Goal: Ask a question

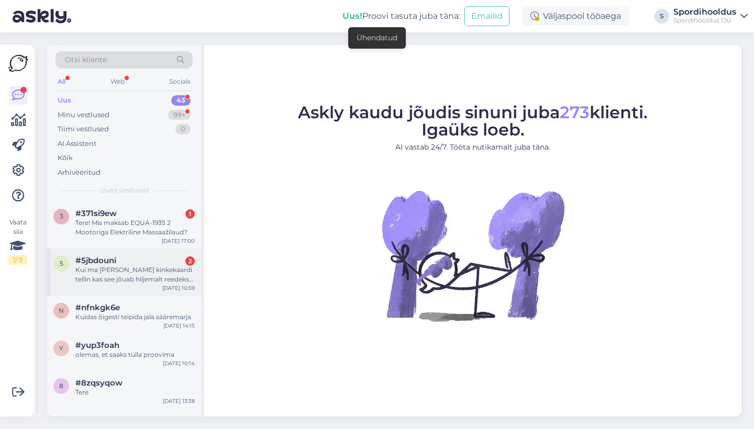
click at [147, 259] on div "#5jbdouni 2" at bounding box center [134, 260] width 119 height 9
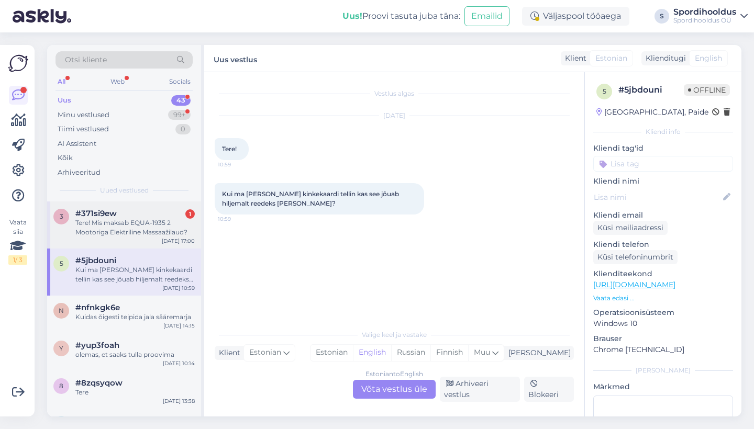
click at [146, 228] on div "Tere! Mis maksab EQUA-1935 2 Mootoriga Elektriline Massaažilaud?" at bounding box center [134, 227] width 119 height 19
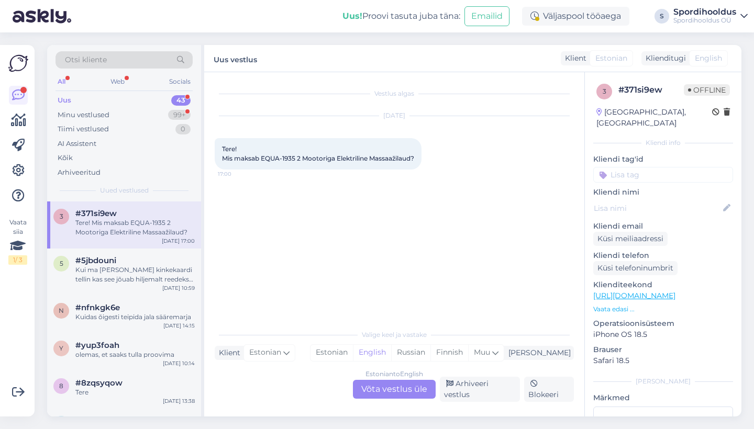
click at [382, 394] on div "Estonian to English Võta vestlus üle" at bounding box center [394, 389] width 83 height 19
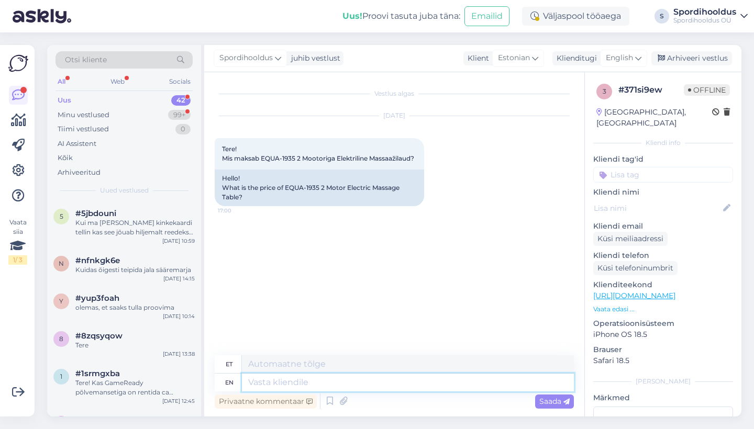
click at [380, 382] on textarea at bounding box center [408, 383] width 332 height 18
type textarea "Tere!"
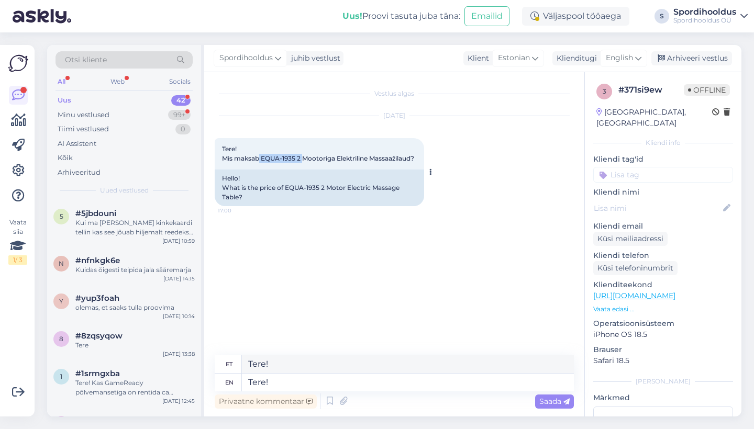
drag, startPoint x: 303, startPoint y: 158, endPoint x: 260, endPoint y: 157, distance: 43.5
click at [260, 157] on span "Tere! Mis maksab EQUA-1935 2 Mootoriga Elektriline Massaažilaud?" at bounding box center [318, 153] width 192 height 17
copy span "EQUA-1935 2"
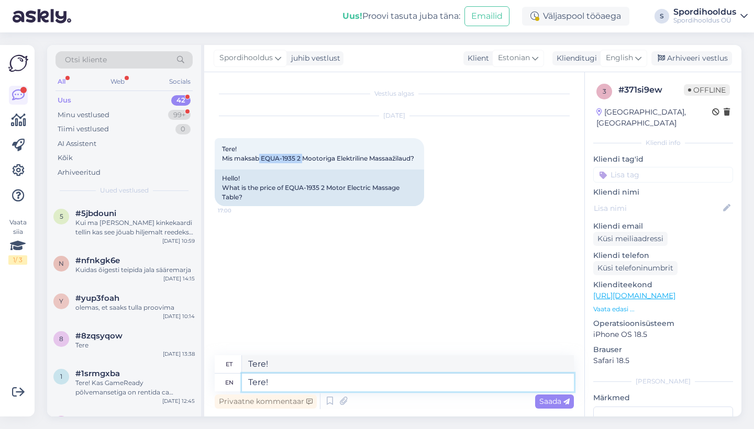
click at [274, 383] on textarea "Tere!" at bounding box center [408, 383] width 332 height 18
type textarea "Tere! [GEOGRAPHIC_DATA]"
type textarea "Tere! Hinnapakkumise saamiseks"
type textarea "Tere! Hinnapakkumine"
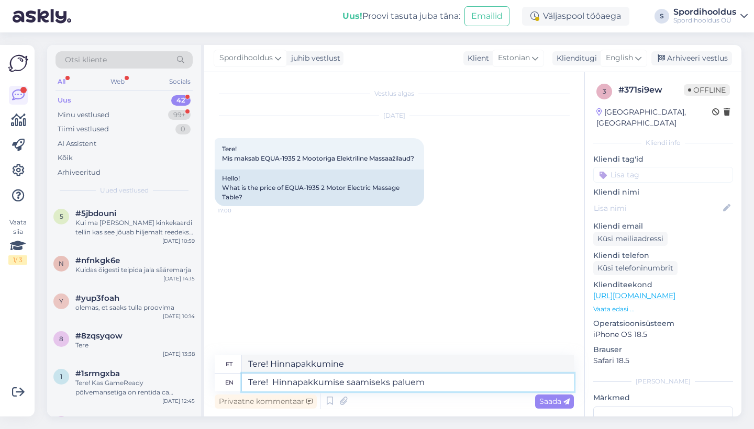
type textarea "Tere! Hinnapakkumise saamiseks paluem"
type textarea "Tere! Hinnapakkumist paluem"
type textarea "Tere! Hinnapakkumise saamiseks palume"
type textarea "Tere! Hinnapakkumist palume"
type textarea "Tere! Hinnapakkumise saamiseks palume pöörduda"
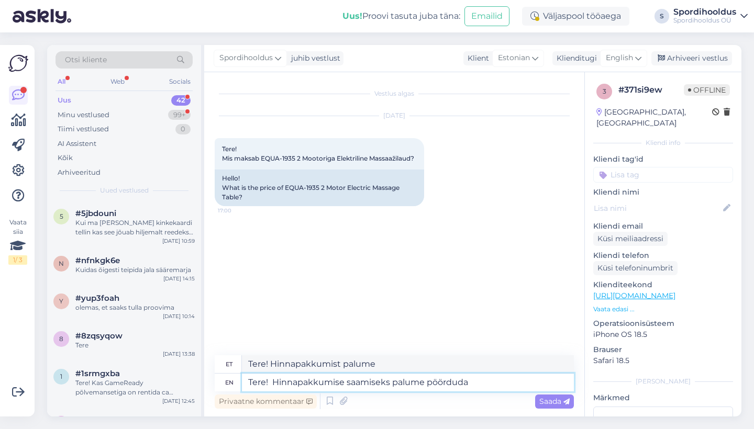
type textarea "Tere! Hinnapakkumine palume"
type textarea "Tere! Hinnapakkumise saamiseks palume pöörduda [EMAIL_ADDRESS][DOMAIN_NAME]"
type textarea "Tere! Hinnapakkumised palume info [EMAIL_ADDRESS][DOMAIN_NAME]"
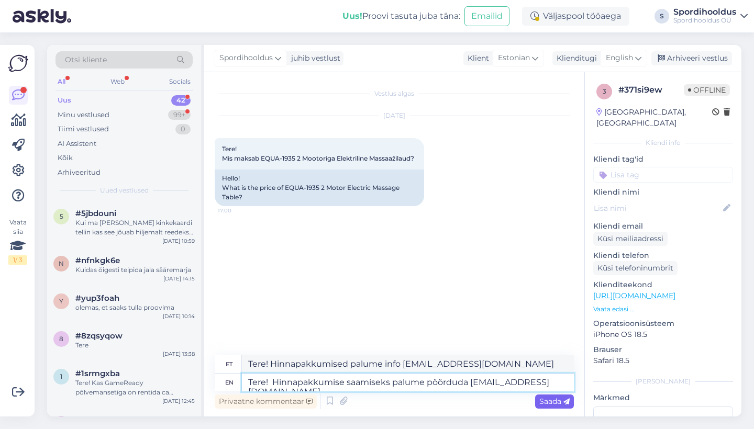
type textarea "Tere! Hinnapakkumise saamiseks palume pöörduda [EMAIL_ADDRESS][DOMAIN_NAME]"
click at [552, 403] on span "Saada" at bounding box center [554, 401] width 30 height 9
